Goal: Task Accomplishment & Management: Use online tool/utility

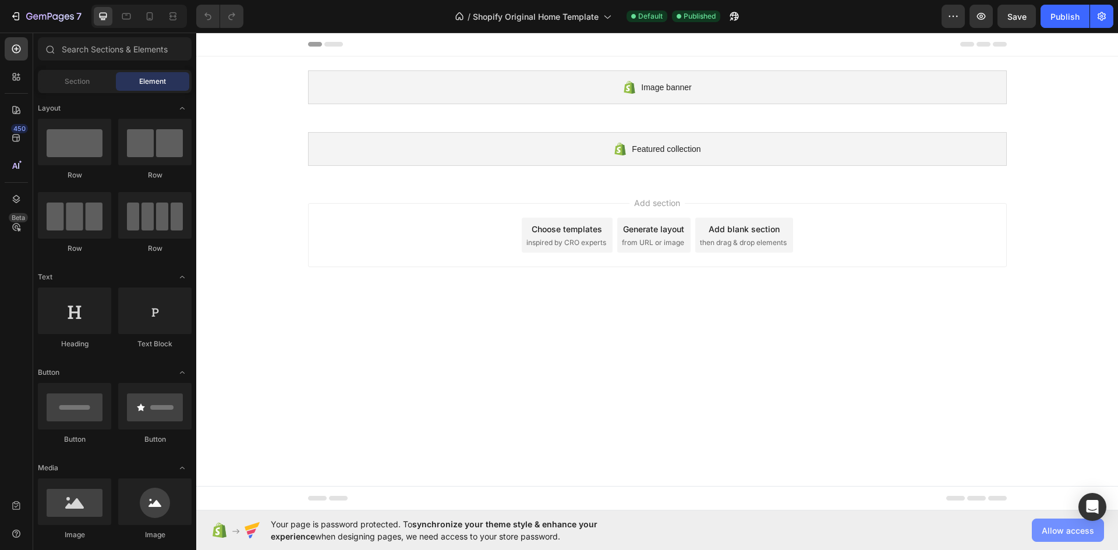
click at [1068, 527] on span "Allow access" at bounding box center [1067, 530] width 52 height 12
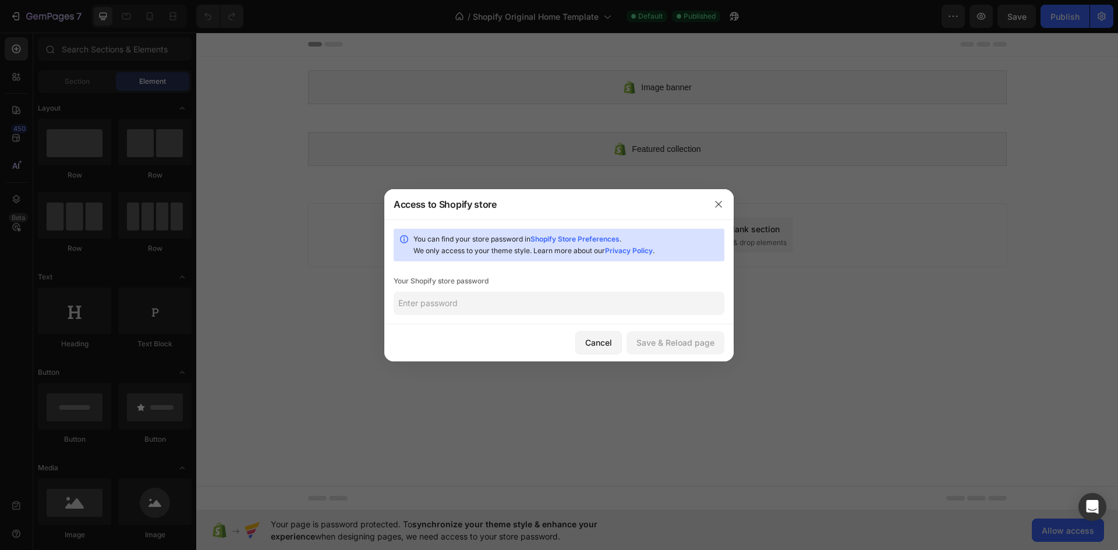
click at [538, 282] on div "Your Shopify store password" at bounding box center [558, 281] width 331 height 12
click at [460, 307] on input "text" at bounding box center [558, 303] width 331 height 23
paste input "deetew"
type input "deetew"
click at [672, 329] on div "Cancel Save & Reload page" at bounding box center [558, 342] width 349 height 37
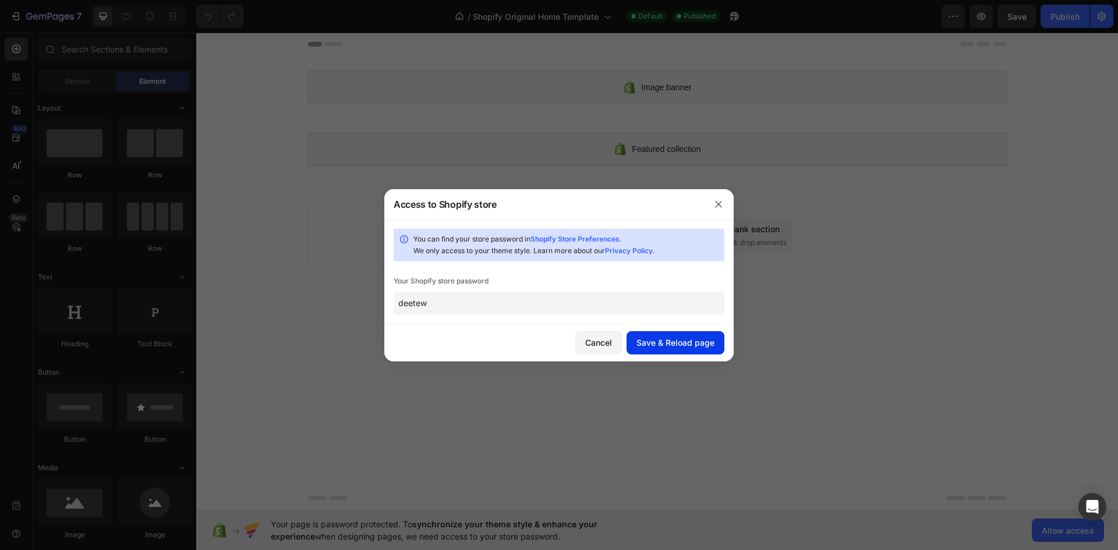
click at [679, 341] on div "Save & Reload page" at bounding box center [675, 342] width 78 height 12
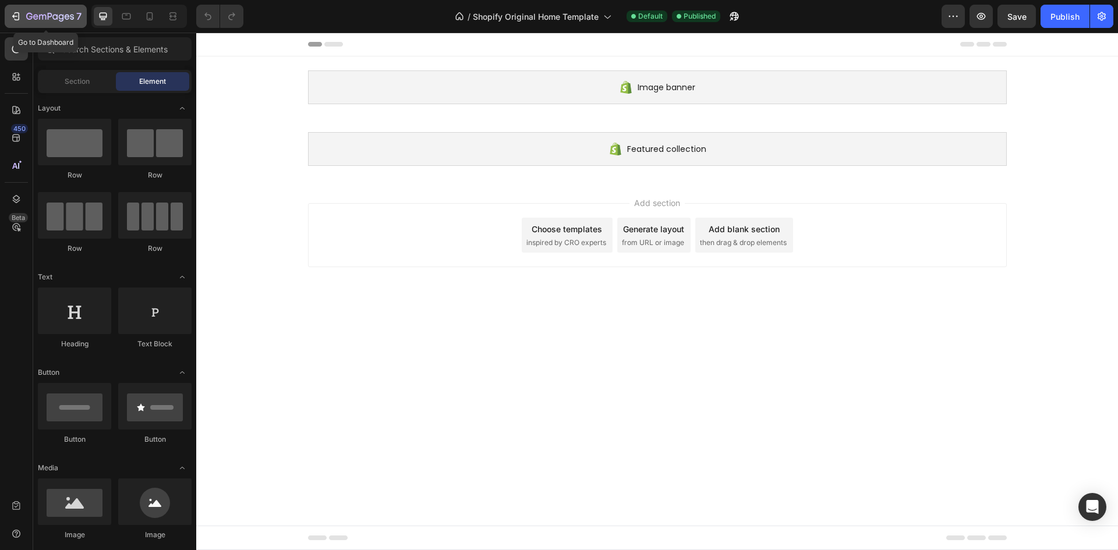
click at [12, 13] on icon "button" at bounding box center [16, 16] width 12 height 12
